Goal: Transaction & Acquisition: Purchase product/service

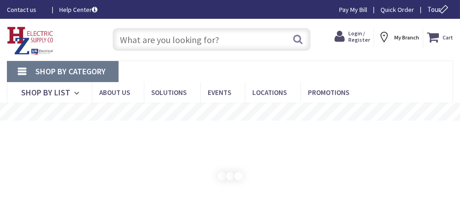
click at [143, 41] on input "text" at bounding box center [212, 39] width 198 height 23
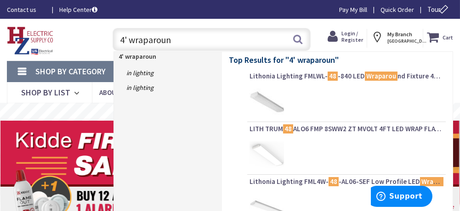
type input "4' wraparound"
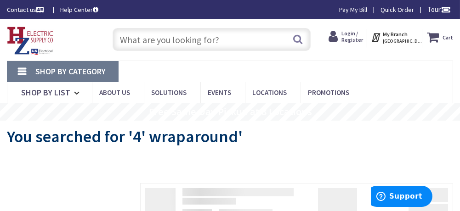
click at [357, 33] on span "Login / Register" at bounding box center [352, 36] width 22 height 13
